Goal: Task Accomplishment & Management: Use online tool/utility

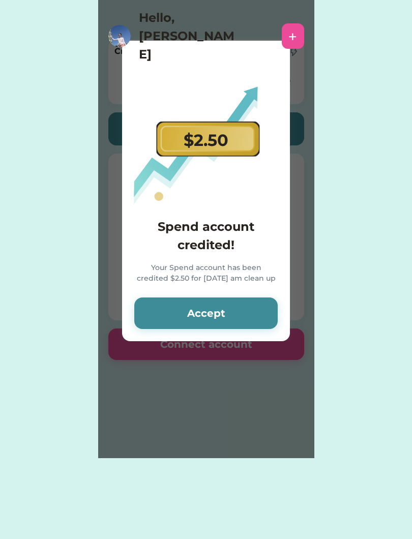
click at [258, 316] on button "Accept" at bounding box center [205, 313] width 143 height 32
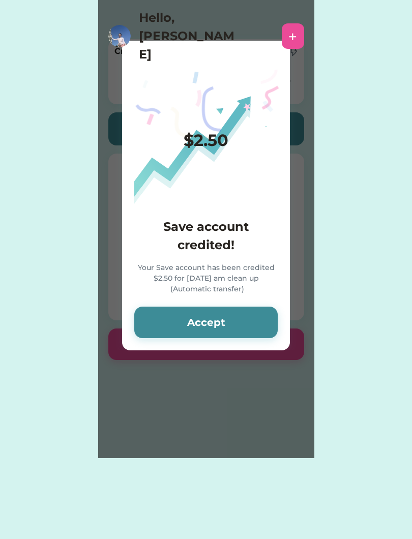
click at [248, 317] on button "Accept" at bounding box center [205, 323] width 143 height 32
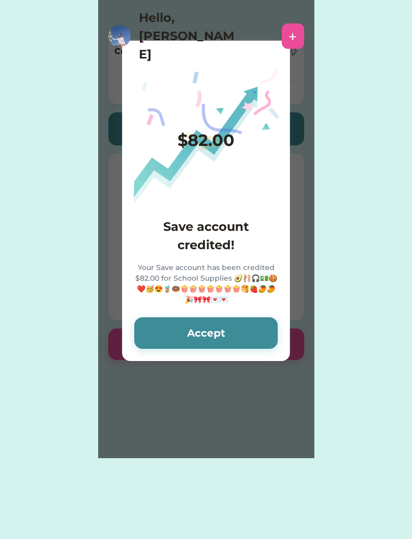
click at [218, 339] on button "Accept" at bounding box center [205, 333] width 143 height 32
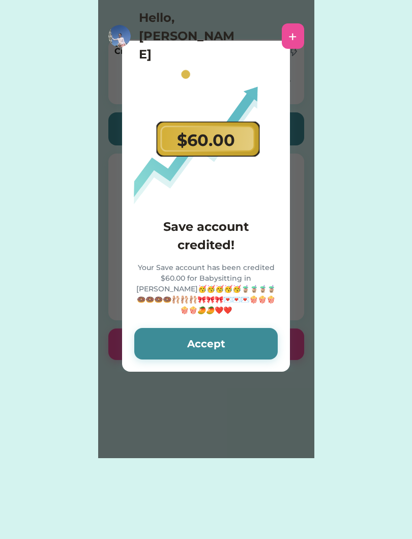
click at [235, 333] on button "Accept" at bounding box center [205, 344] width 143 height 32
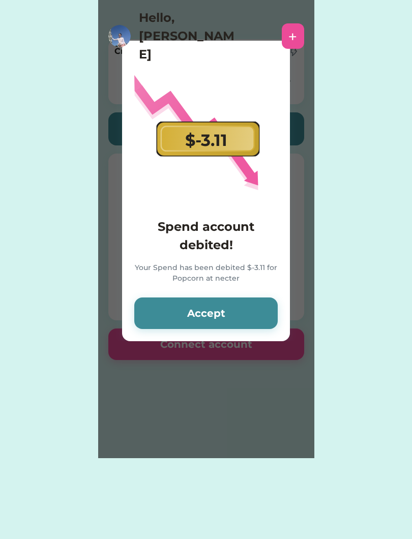
click at [248, 318] on button "Accept" at bounding box center [205, 313] width 143 height 32
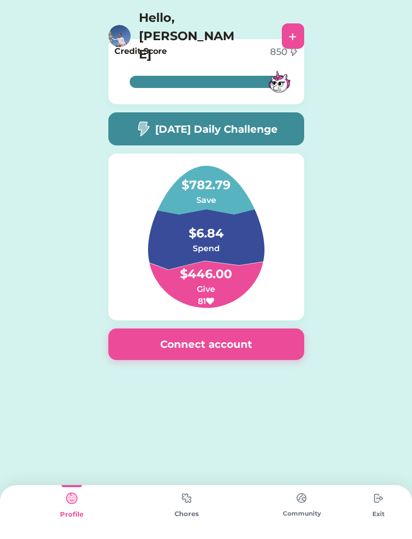
click at [378, 505] on img at bounding box center [378, 498] width 20 height 20
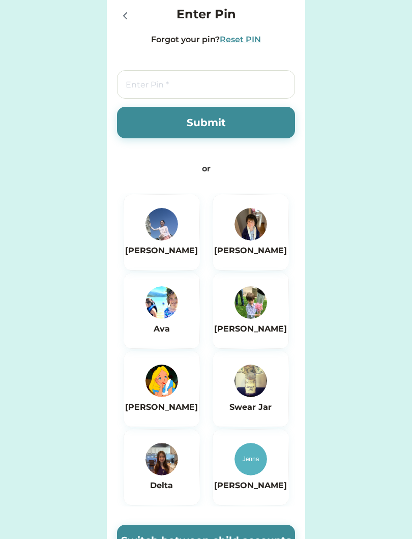
click at [250, 228] on img at bounding box center [250, 224] width 33 height 33
click at [248, 117] on button "Submit" at bounding box center [206, 123] width 178 height 32
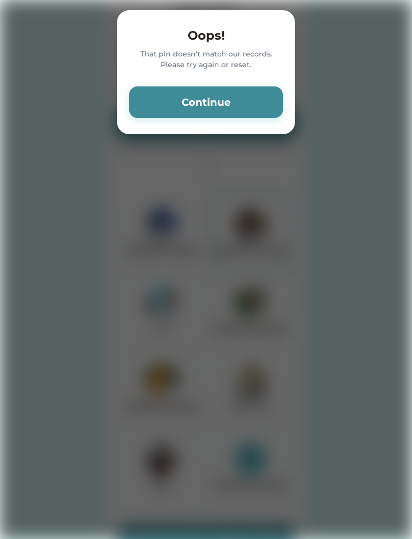
click at [266, 100] on button "Continue" at bounding box center [206, 102] width 154 height 32
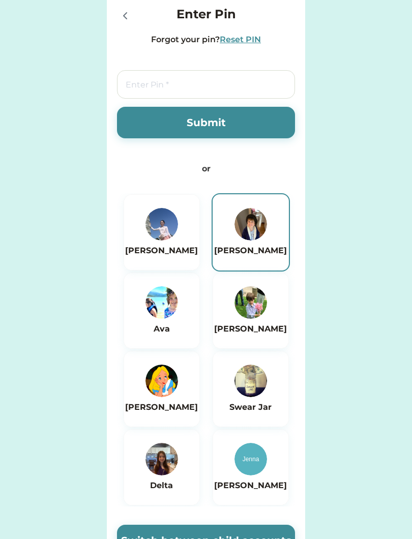
click at [131, 93] on input "tel" at bounding box center [206, 84] width 178 height 28
type input "1234"
click at [161, 126] on button "Submit" at bounding box center [206, 123] width 178 height 32
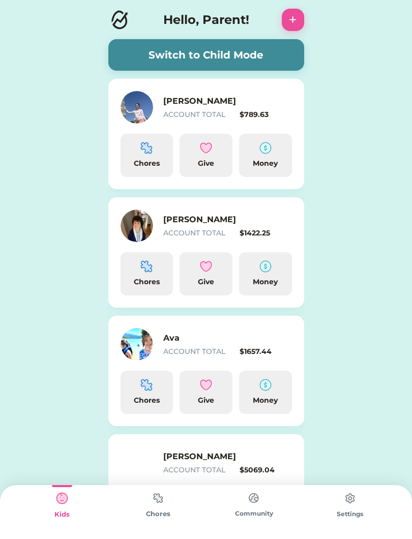
click at [270, 47] on button "Switch to Child Mode" at bounding box center [206, 55] width 196 height 32
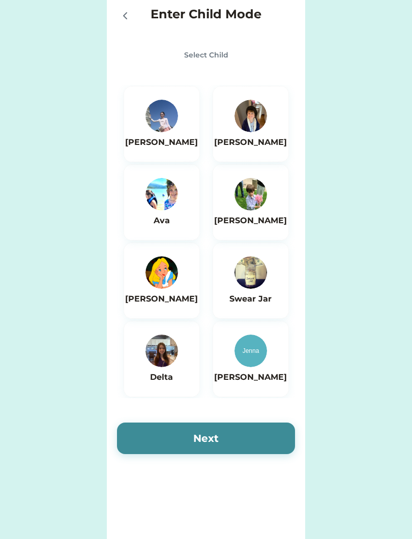
click at [264, 122] on img at bounding box center [250, 116] width 33 height 33
click at [254, 433] on button "Next" at bounding box center [206, 439] width 178 height 32
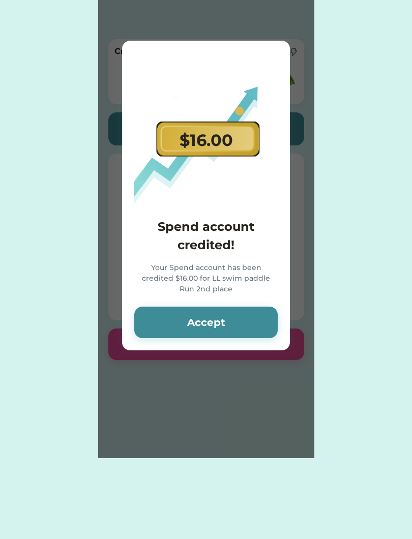
click at [233, 318] on button "Accept" at bounding box center [205, 323] width 143 height 32
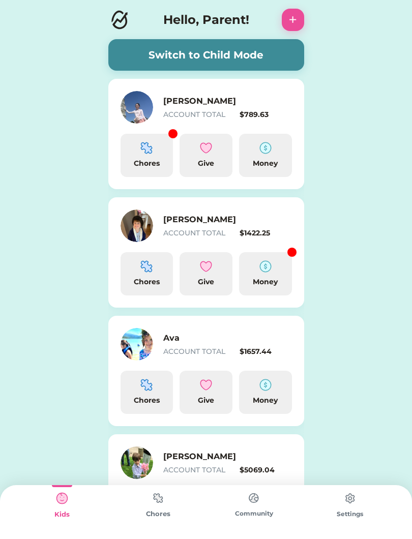
click at [254, 54] on button "Switch to Child Mode" at bounding box center [206, 55] width 196 height 32
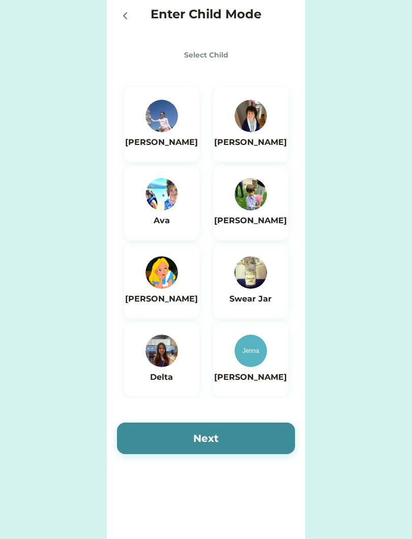
click at [184, 122] on div "[PERSON_NAME]" at bounding box center [161, 124] width 73 height 49
click at [251, 427] on button "Next" at bounding box center [206, 439] width 178 height 32
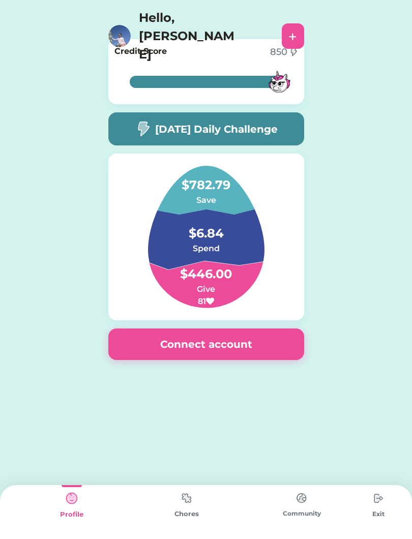
click at [168, 529] on div "Chores" at bounding box center [186, 512] width 115 height 54
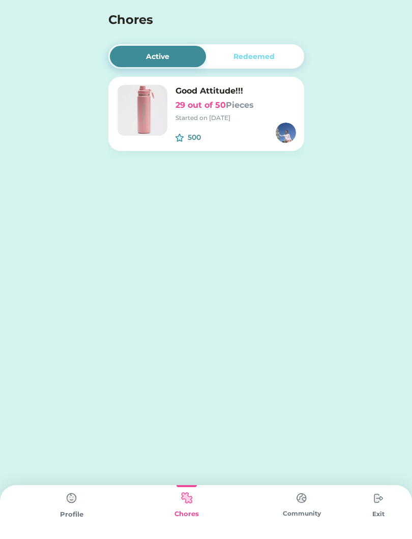
click at [278, 135] on img at bounding box center [286, 133] width 20 height 20
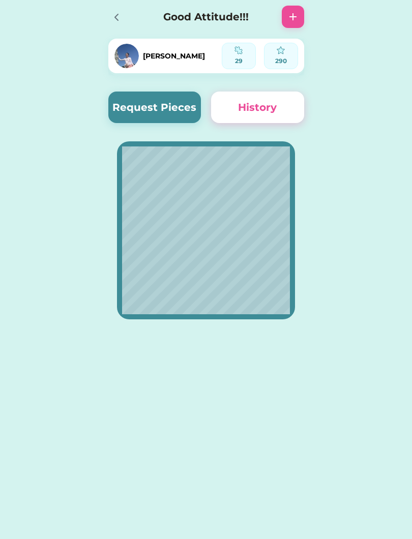
click at [170, 102] on button "Request Pieces" at bounding box center [154, 108] width 93 height 32
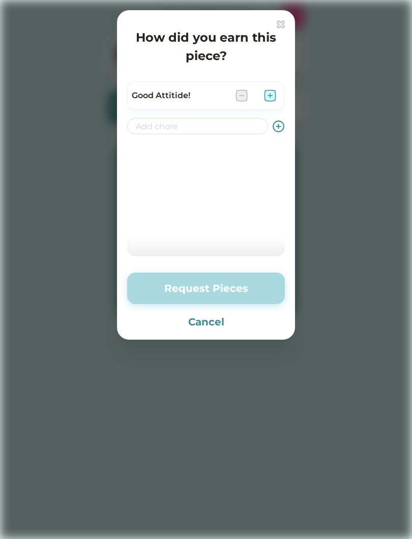
click at [269, 90] on img at bounding box center [270, 95] width 12 height 12
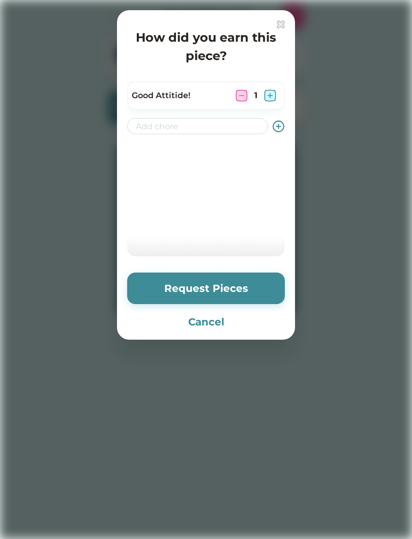
click at [275, 93] on img at bounding box center [270, 95] width 12 height 12
click at [264, 90] on img at bounding box center [270, 95] width 12 height 12
click at [266, 91] on img at bounding box center [270, 95] width 12 height 12
click at [271, 98] on img at bounding box center [270, 95] width 12 height 12
click at [269, 96] on img at bounding box center [270, 95] width 12 height 12
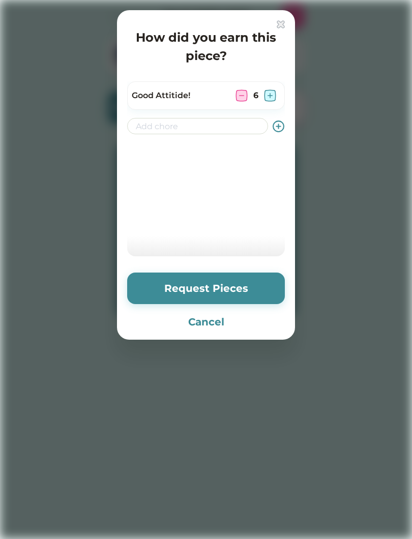
click at [270, 97] on img at bounding box center [270, 95] width 12 height 12
click at [270, 95] on img at bounding box center [270, 95] width 12 height 12
click at [270, 94] on img at bounding box center [270, 95] width 12 height 12
click at [270, 90] on img at bounding box center [270, 95] width 12 height 12
click at [236, 288] on button "Request Pieces" at bounding box center [206, 289] width 158 height 32
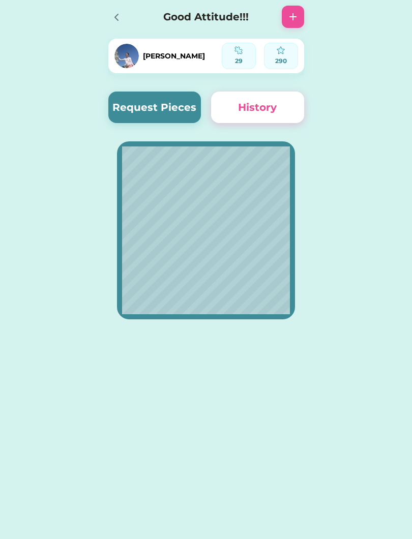
click at [121, 6] on div at bounding box center [119, 17] width 22 height 22
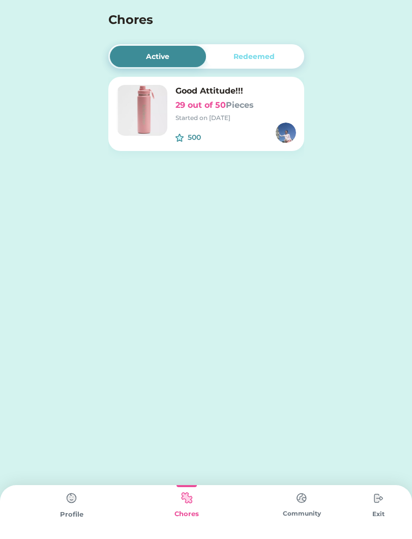
click at [300, 7] on div "Chores +" at bounding box center [206, 17] width 412 height 35
